Goal: Information Seeking & Learning: Get advice/opinions

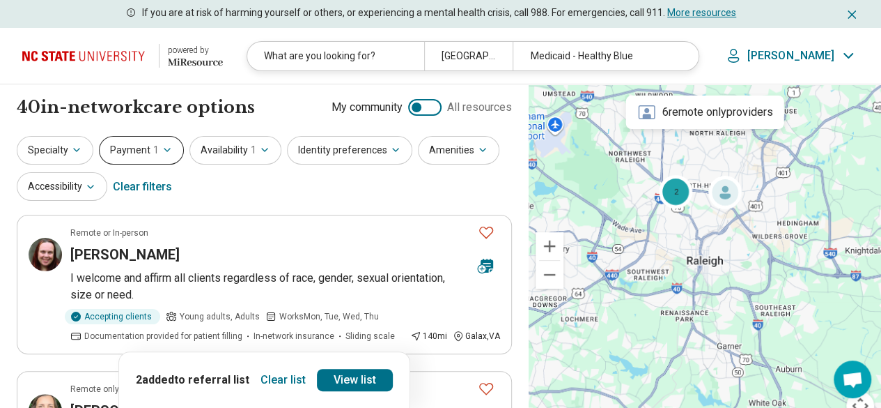
click at [149, 147] on button "Payment 1" at bounding box center [141, 150] width 85 height 29
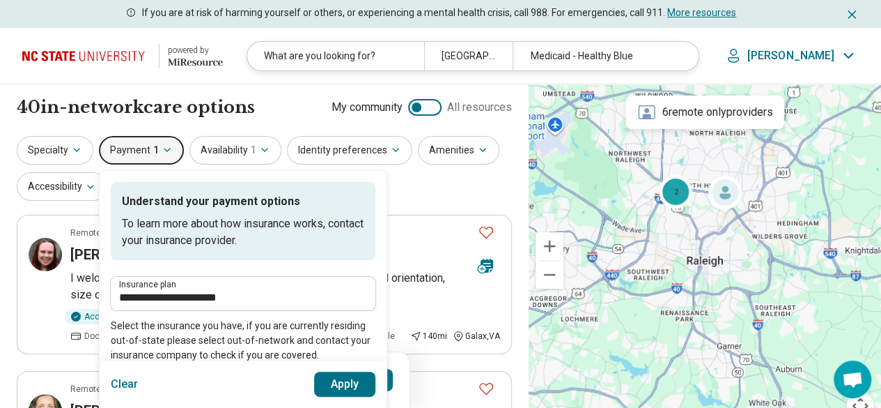
scroll to position [70, 0]
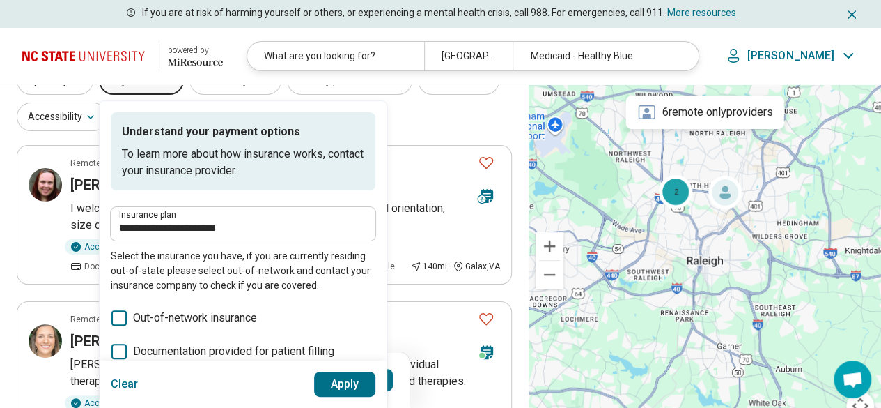
click at [178, 214] on label "Insurance plan" at bounding box center [243, 214] width 248 height 8
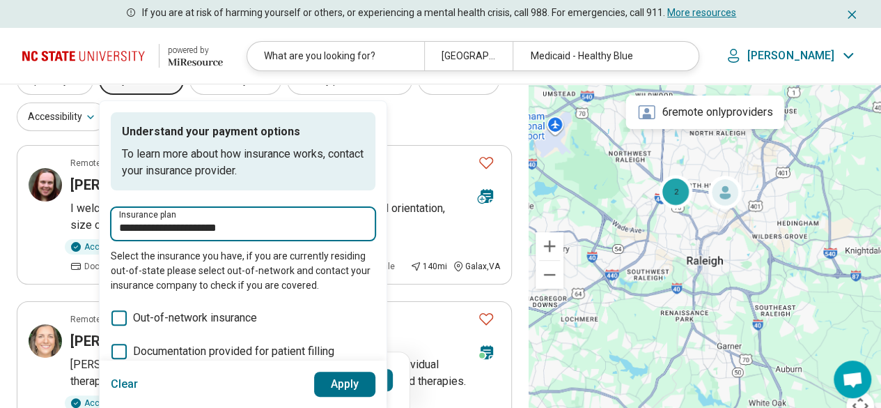
click at [178, 219] on input "**********" at bounding box center [243, 227] width 248 height 17
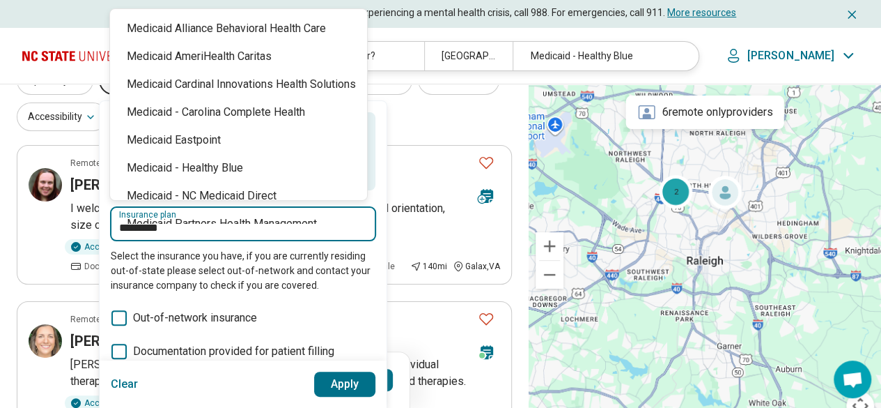
type input "**********"
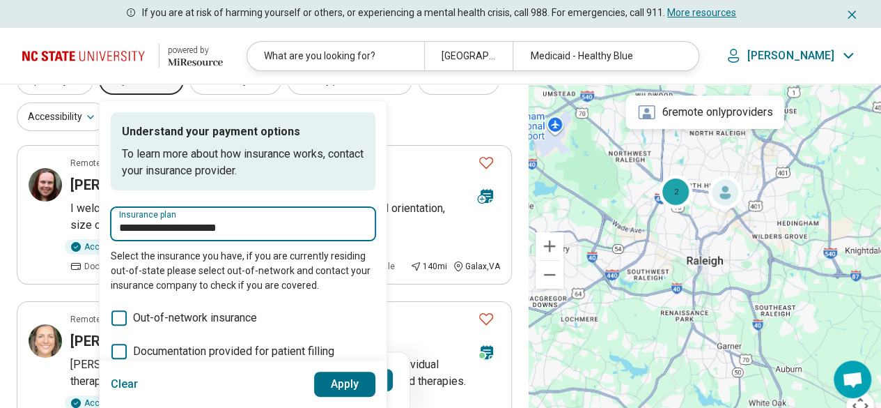
drag, startPoint x: 244, startPoint y: 226, endPoint x: 111, endPoint y: 238, distance: 132.9
click at [111, 237] on div "**********" at bounding box center [243, 223] width 265 height 33
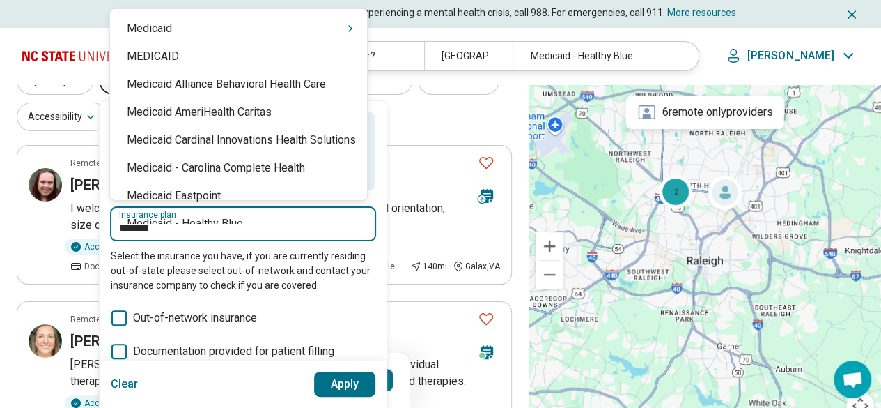
type input "********"
click at [192, 25] on div "Medicaid" at bounding box center [238, 29] width 257 height 28
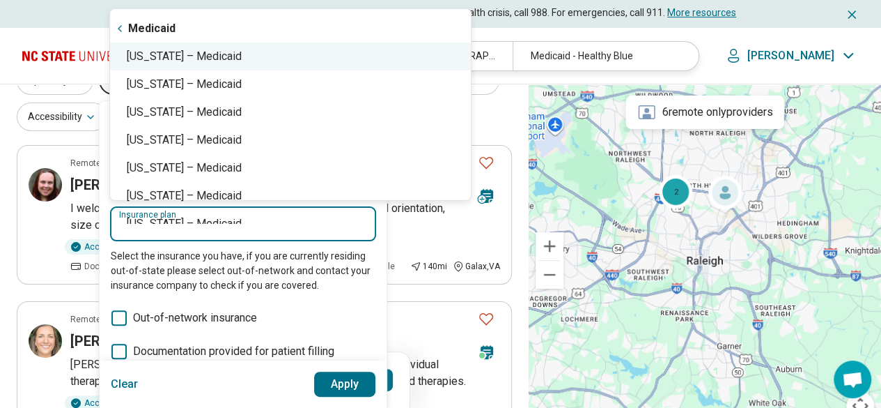
click at [222, 58] on div "North Carolina – Medicaid" at bounding box center [290, 56] width 361 height 28
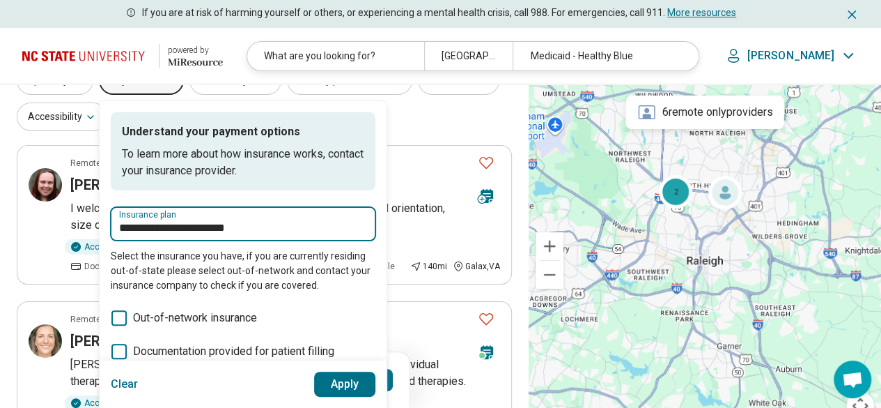
type input "**********"
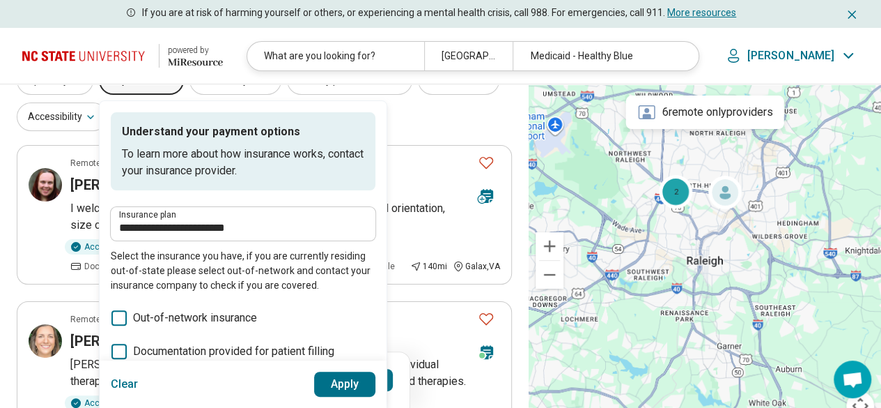
click at [354, 384] on button "Apply" at bounding box center [345, 383] width 62 height 25
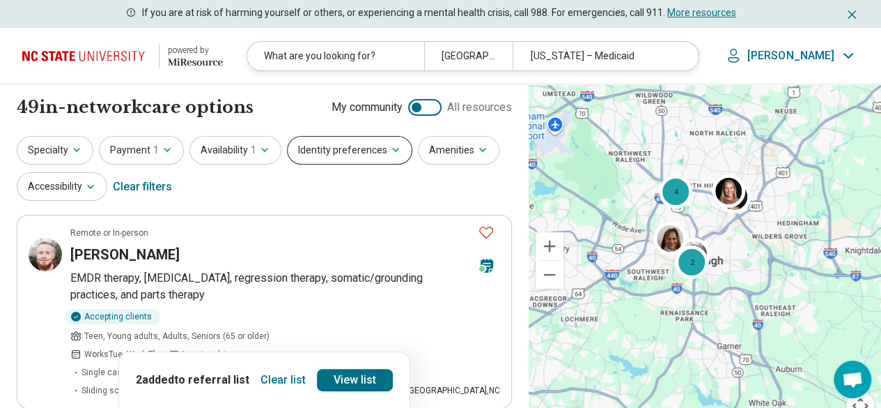
drag, startPoint x: 325, startPoint y: 139, endPoint x: 325, endPoint y: 147, distance: 7.7
click at [325, 144] on button "Identity preferences" at bounding box center [349, 150] width 125 height 29
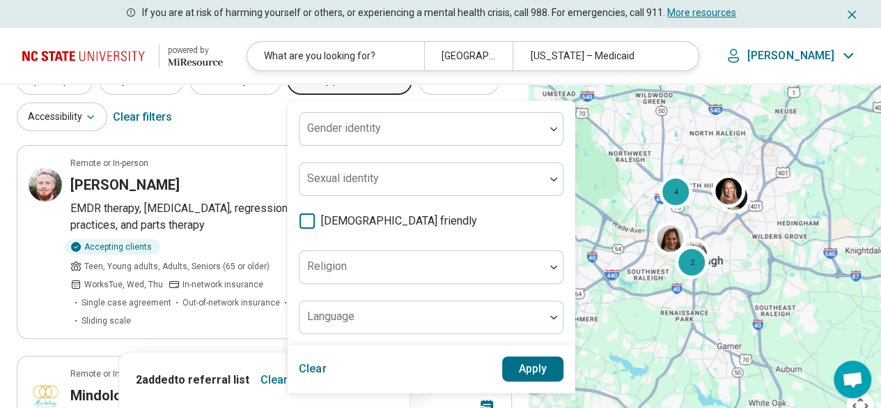
scroll to position [139, 0]
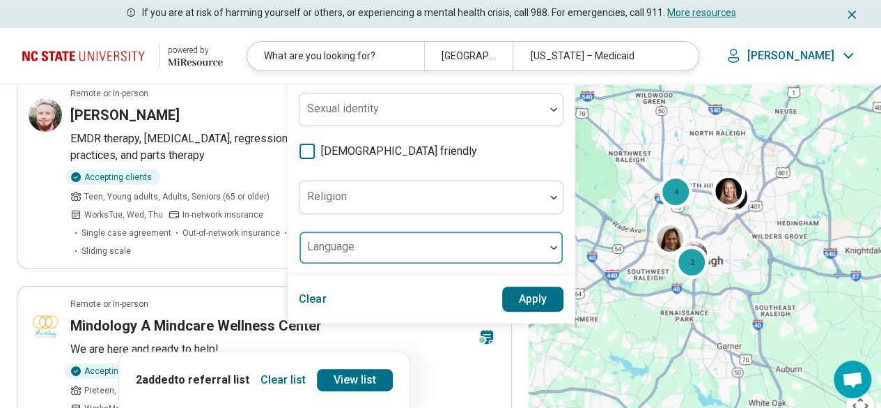
click at [362, 245] on div at bounding box center [422, 253] width 234 height 20
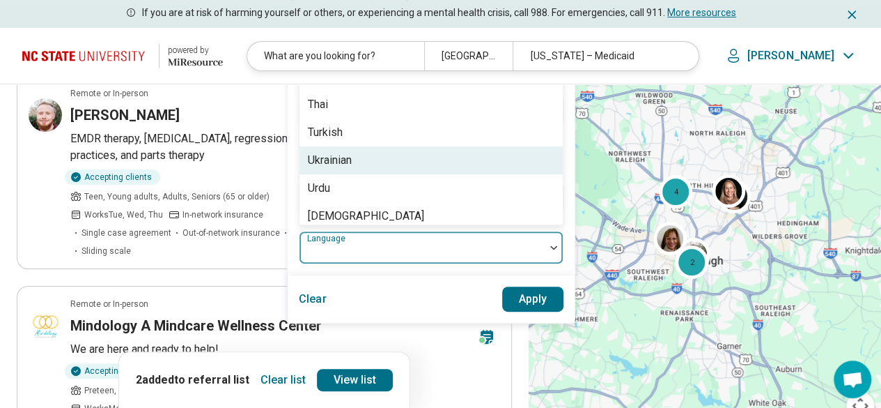
scroll to position [1184, 0]
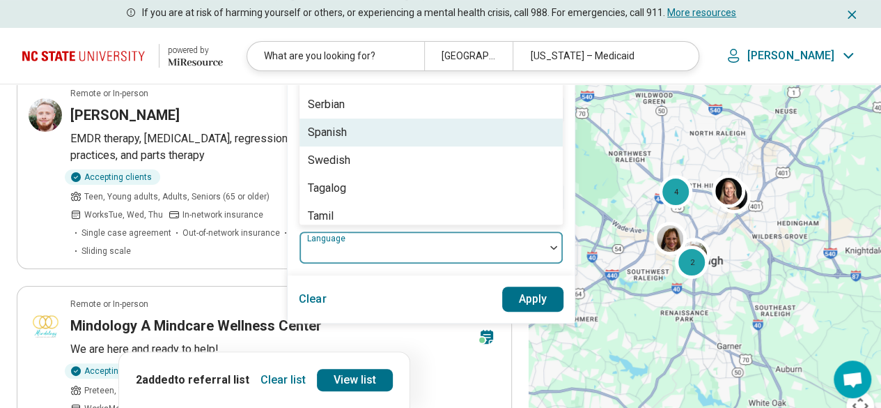
click at [380, 127] on div "Spanish" at bounding box center [431, 132] width 263 height 28
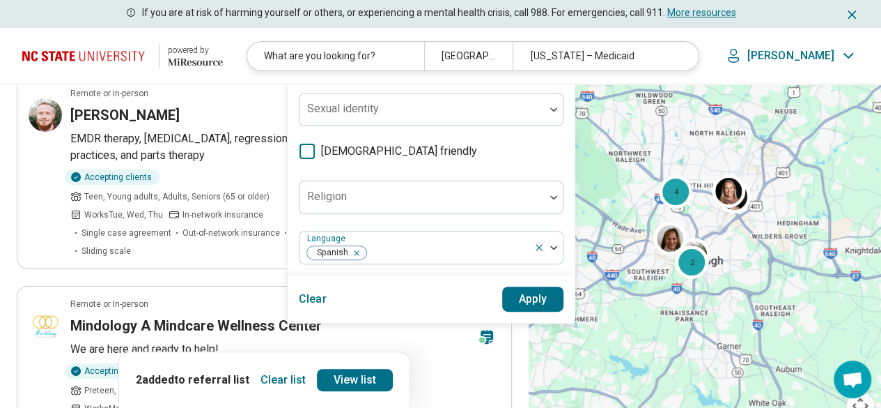
click at [534, 297] on button "Apply" at bounding box center [533, 298] width 62 height 25
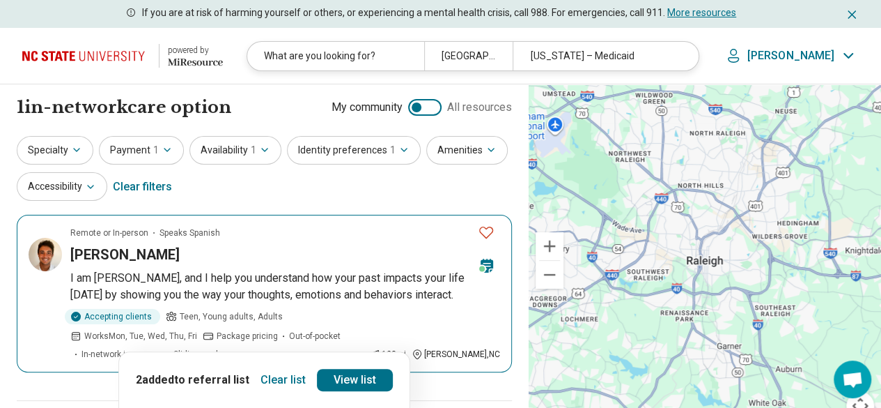
scroll to position [70, 0]
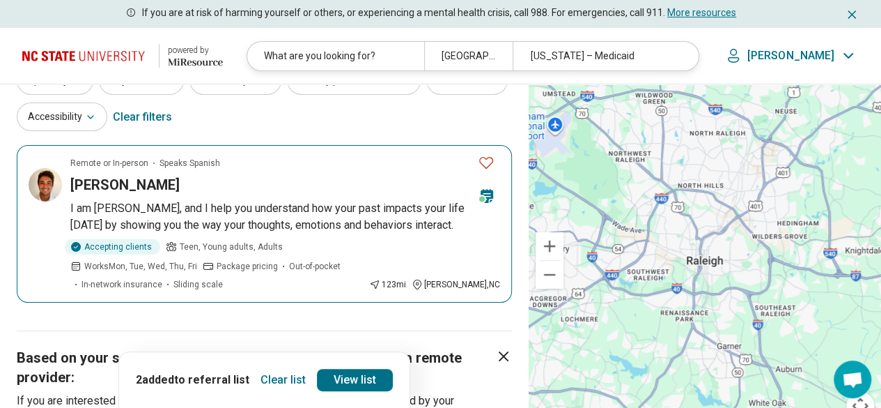
click at [219, 207] on p "I am [PERSON_NAME], and I help you understand how your past impacts your life […" at bounding box center [285, 216] width 430 height 33
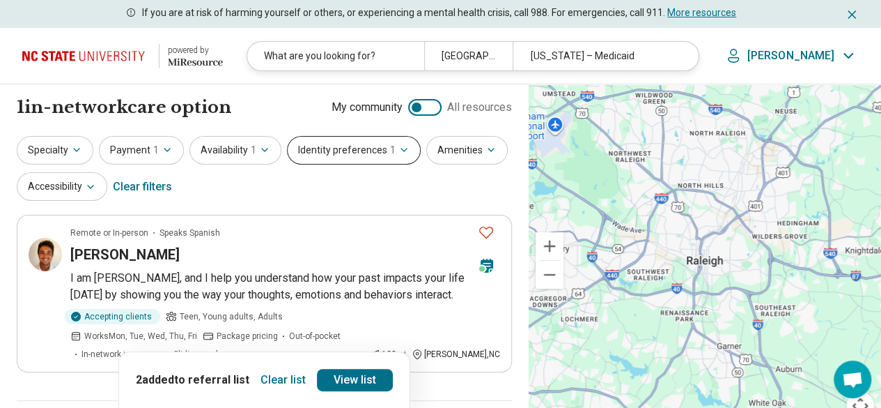
click at [319, 139] on button "Identity preferences 1" at bounding box center [354, 150] width 134 height 29
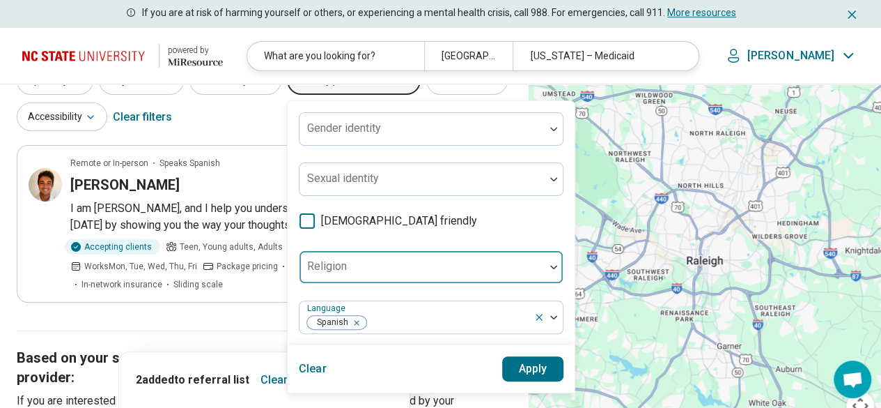
scroll to position [139, 0]
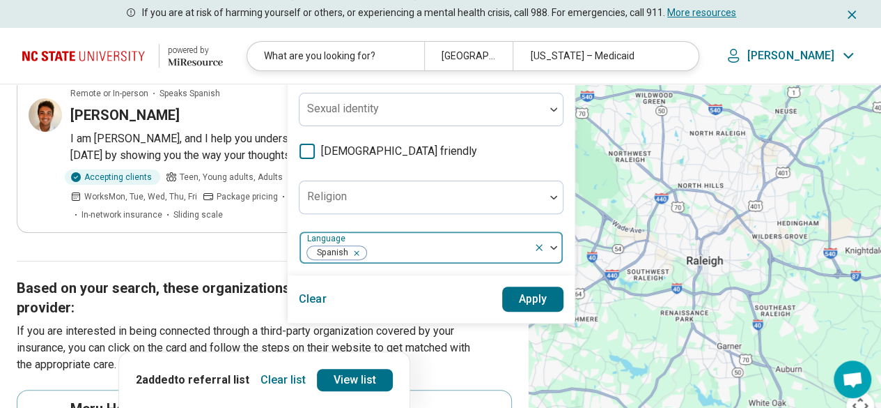
click at [353, 253] on icon "Remove [object Object]" at bounding box center [353, 253] width 10 height 10
click at [300, 150] on icon at bounding box center [307, 151] width 15 height 15
click at [541, 300] on button "Apply" at bounding box center [533, 298] width 62 height 25
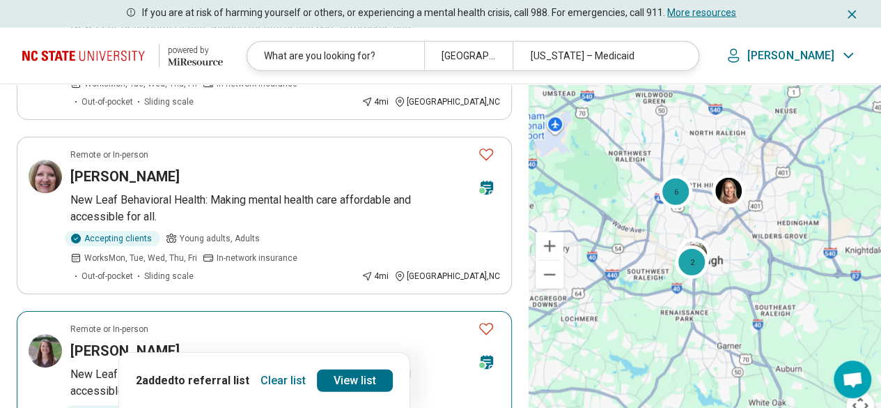
scroll to position [1742, 0]
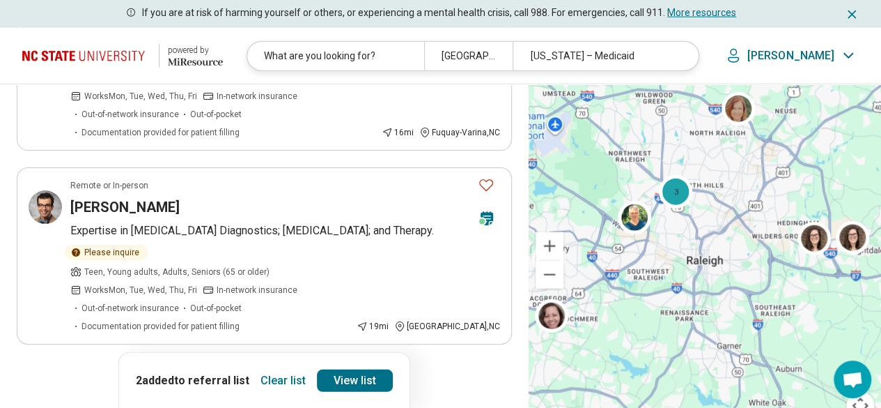
click at [291, 372] on button "3" at bounding box center [298, 383] width 22 height 22
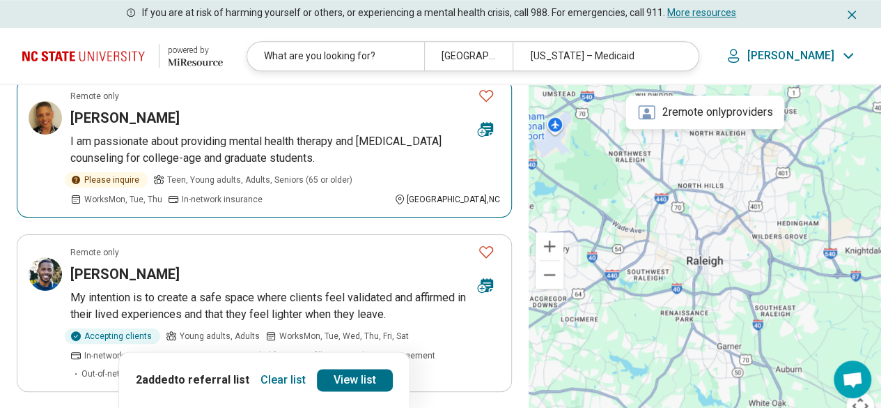
scroll to position [766, 0]
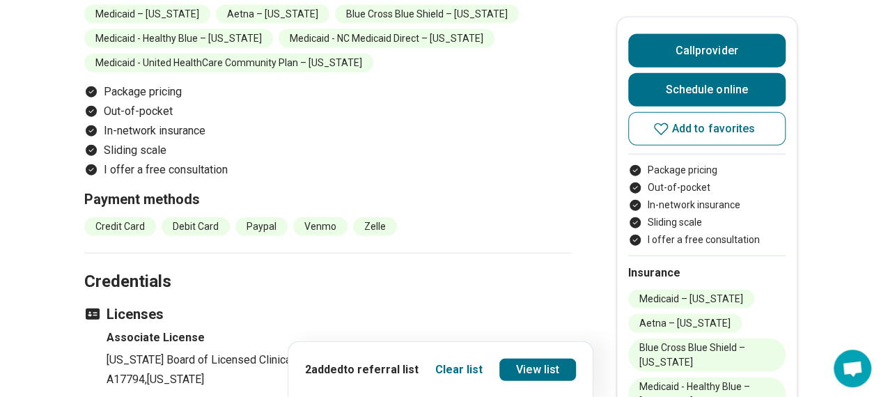
scroll to position [1881, 0]
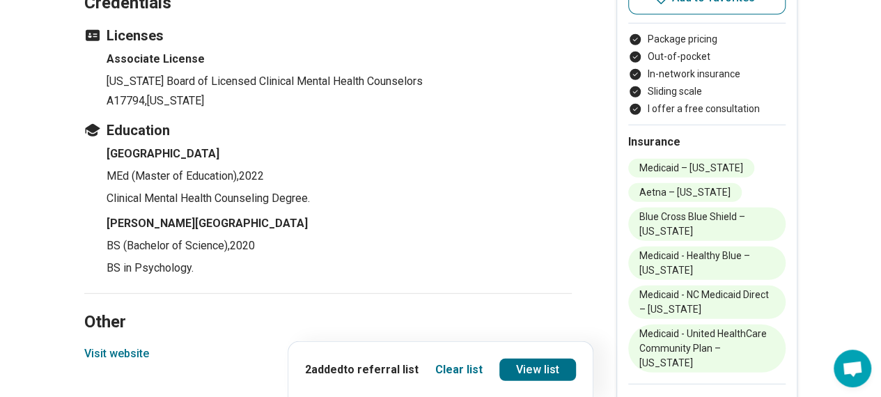
click at [106, 349] on button "Visit website" at bounding box center [116, 354] width 65 height 17
